Goal: Book appointment/travel/reservation

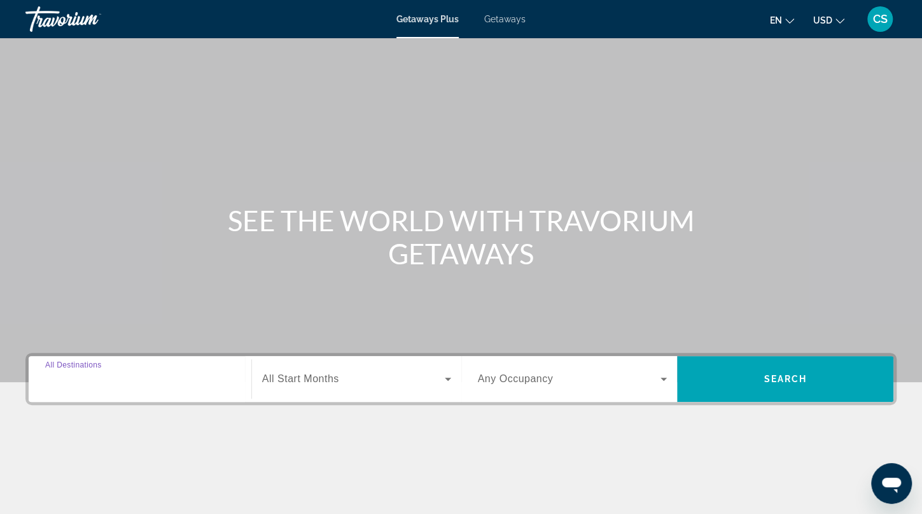
click at [208, 380] on input "Destination All Destinations" at bounding box center [140, 379] width 190 height 15
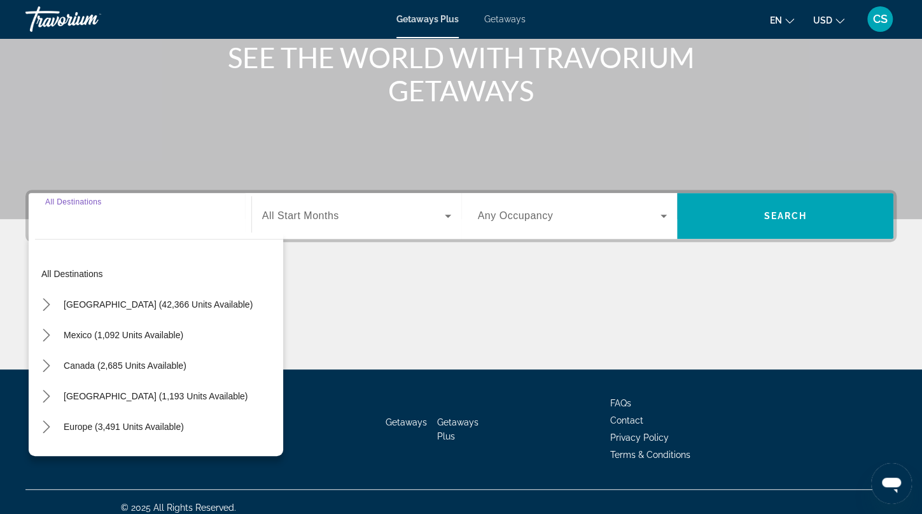
scroll to position [173, 0]
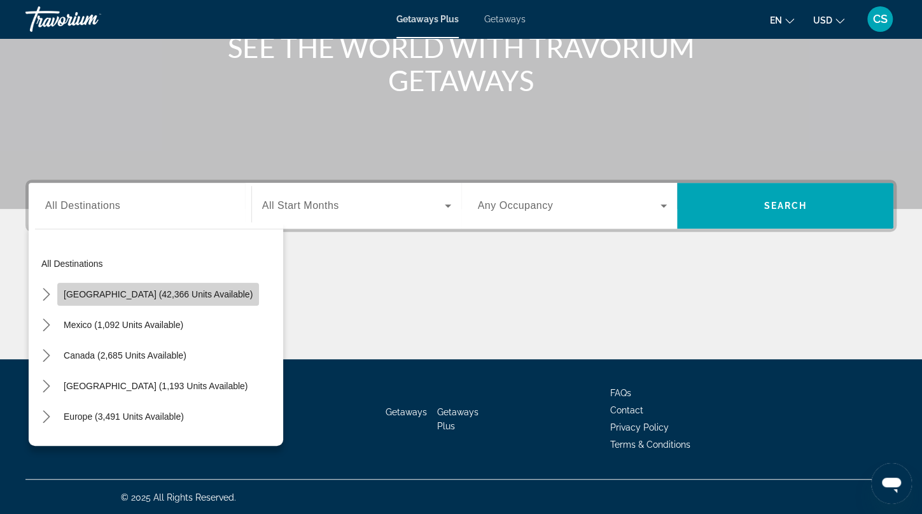
click at [167, 290] on span "[GEOGRAPHIC_DATA] (42,366 units available)" at bounding box center [158, 294] width 189 height 10
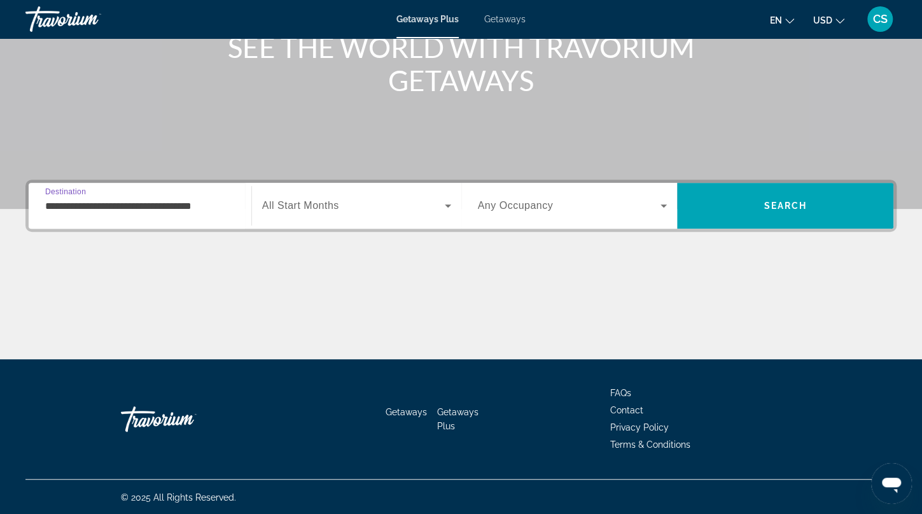
click at [124, 200] on input "**********" at bounding box center [140, 206] width 190 height 15
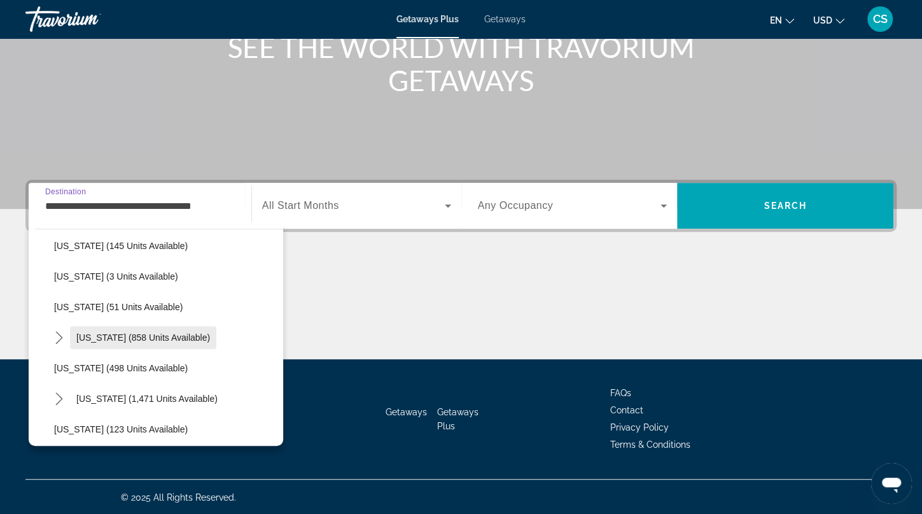
scroll to position [509, 0]
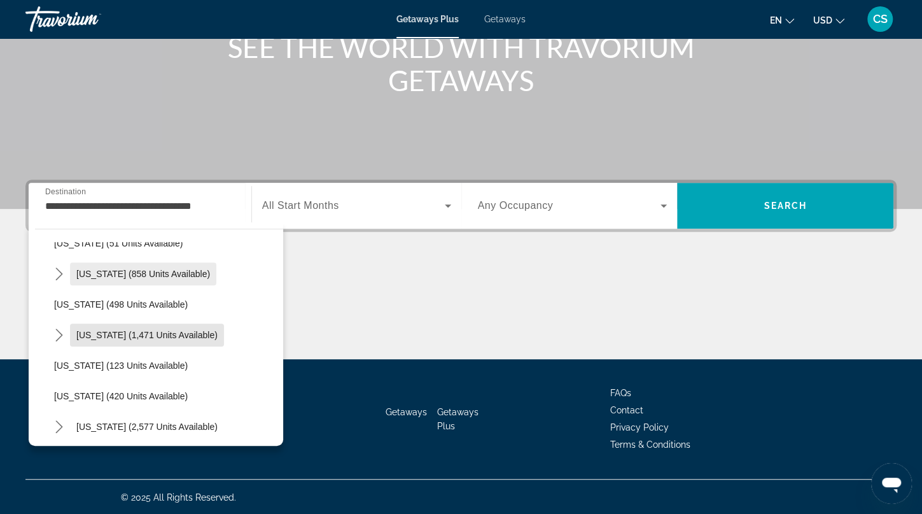
click at [163, 327] on span "Select destination: Massachusetts (1,471 units available)" at bounding box center [147, 335] width 154 height 31
type input "**********"
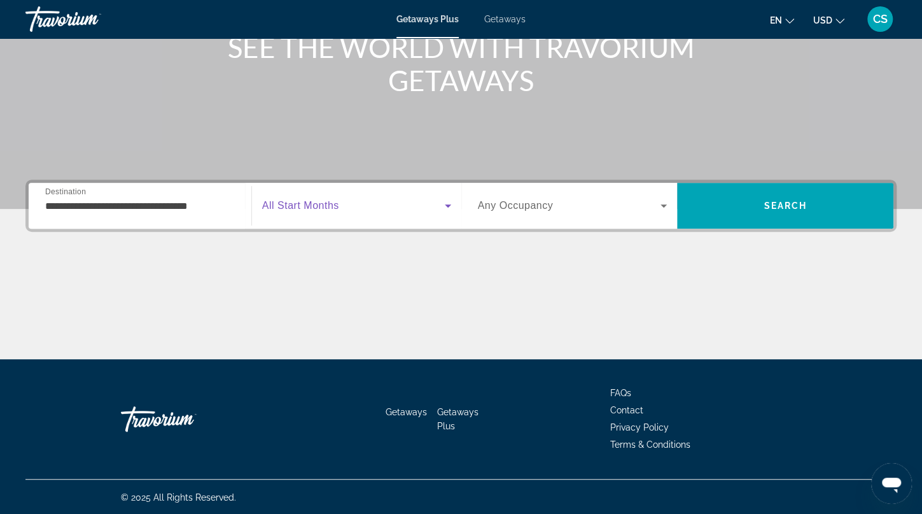
click at [304, 198] on span "Search widget" at bounding box center [353, 205] width 183 height 15
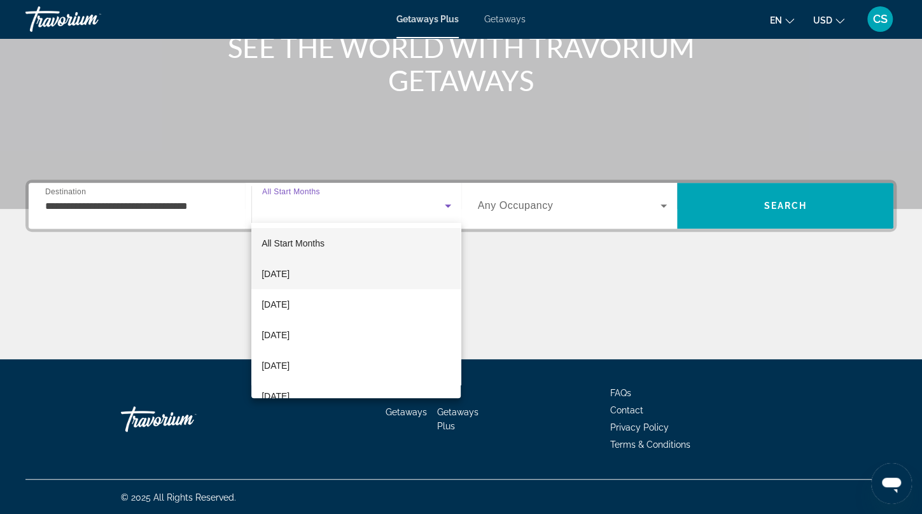
click at [289, 268] on span "[DATE]" at bounding box center [276, 273] width 28 height 15
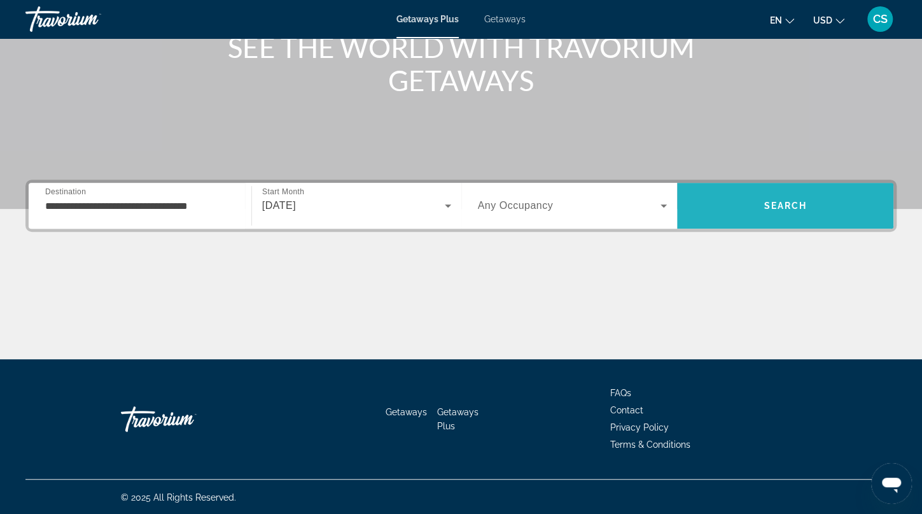
click at [736, 209] on span "Search" at bounding box center [785, 205] width 216 height 31
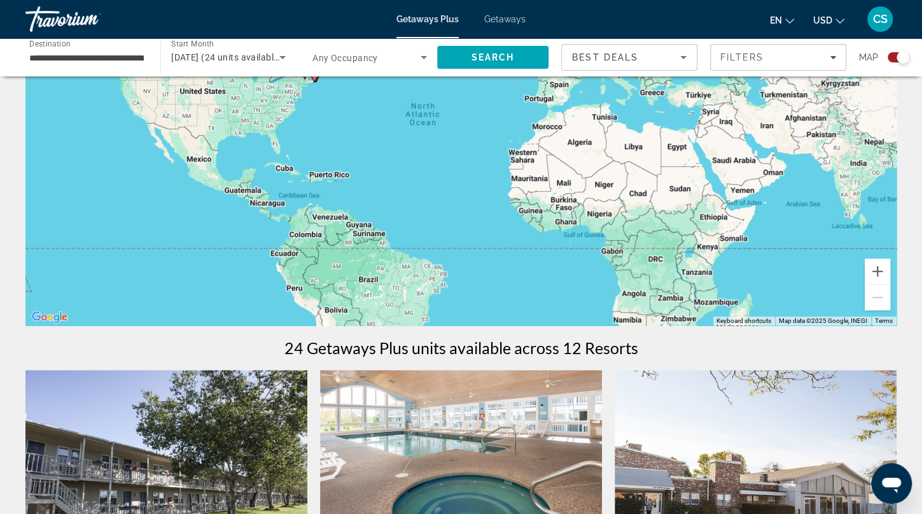
scroll to position [64, 0]
